Goal: Check status: Check status

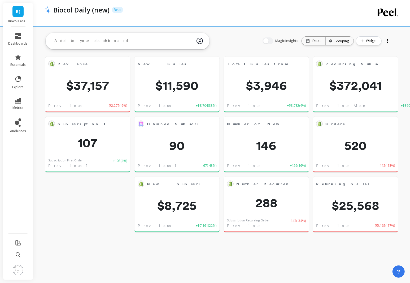
click at [317, 46] on div "Magic Insights Date: Dates Time grouping: Grouping Widget" at bounding box center [327, 40] width 140 height 17
click at [316, 42] on p "Dates" at bounding box center [316, 41] width 9 height 4
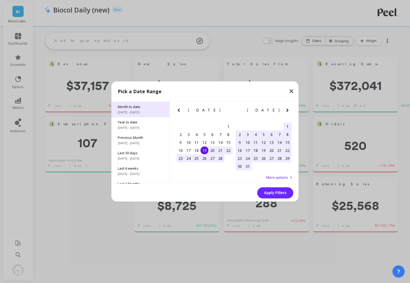
click at [141, 106] on span "Month to date" at bounding box center [140, 106] width 45 height 5
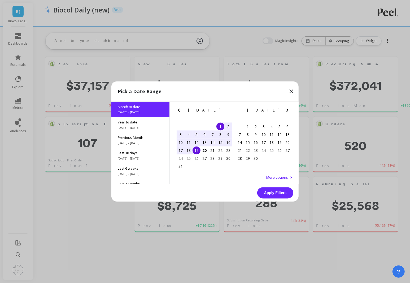
click at [187, 150] on div "18" at bounding box center [188, 150] width 8 height 8
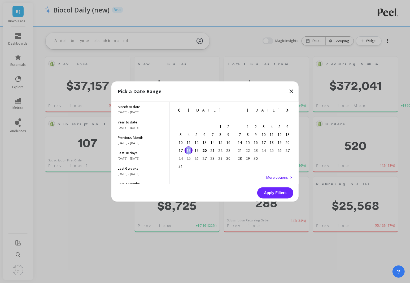
click at [187, 150] on div "18" at bounding box center [188, 150] width 8 height 8
click at [275, 195] on button "Apply Filters" at bounding box center [275, 192] width 36 height 11
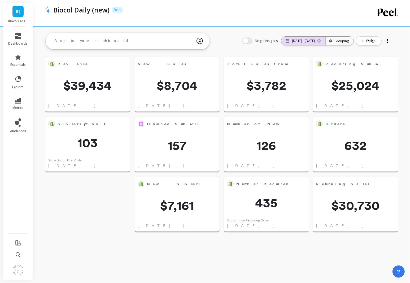
click at [302, 43] on div "[DATE] - [DATE]" at bounding box center [303, 41] width 44 height 8
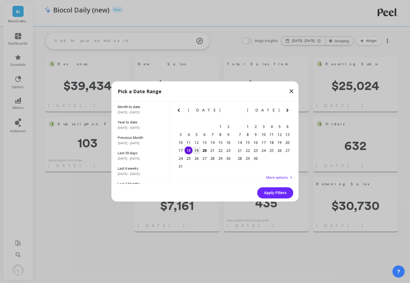
click at [198, 150] on div "19" at bounding box center [196, 150] width 8 height 8
click at [278, 193] on button "Apply Filters" at bounding box center [275, 192] width 36 height 11
